Goal: Check status: Check status

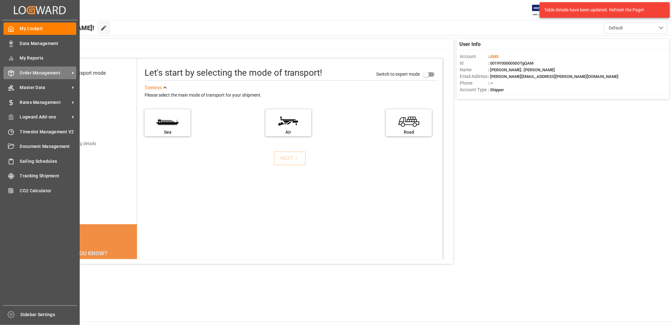
click at [46, 71] on span "Order Management" at bounding box center [45, 73] width 50 height 7
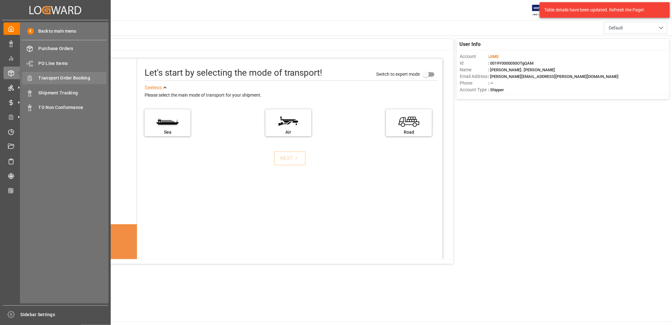
click at [68, 75] on span "Transport Order Booking" at bounding box center [73, 78] width 68 height 7
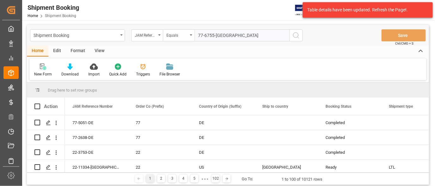
type input "77-6755-[GEOGRAPHIC_DATA]"
click at [298, 34] on icon "search button" at bounding box center [297, 36] width 8 height 8
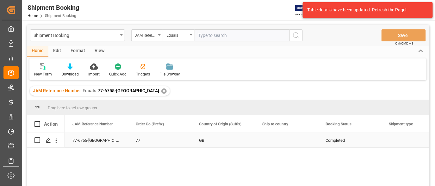
click at [199, 144] on div "GB" at bounding box center [223, 141] width 48 height 15
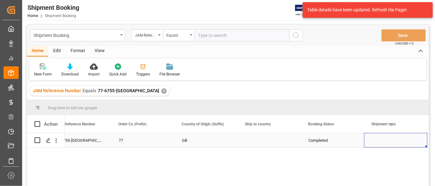
scroll to position [0, 80]
